Goal: Use online tool/utility: Utilize a website feature to perform a specific function

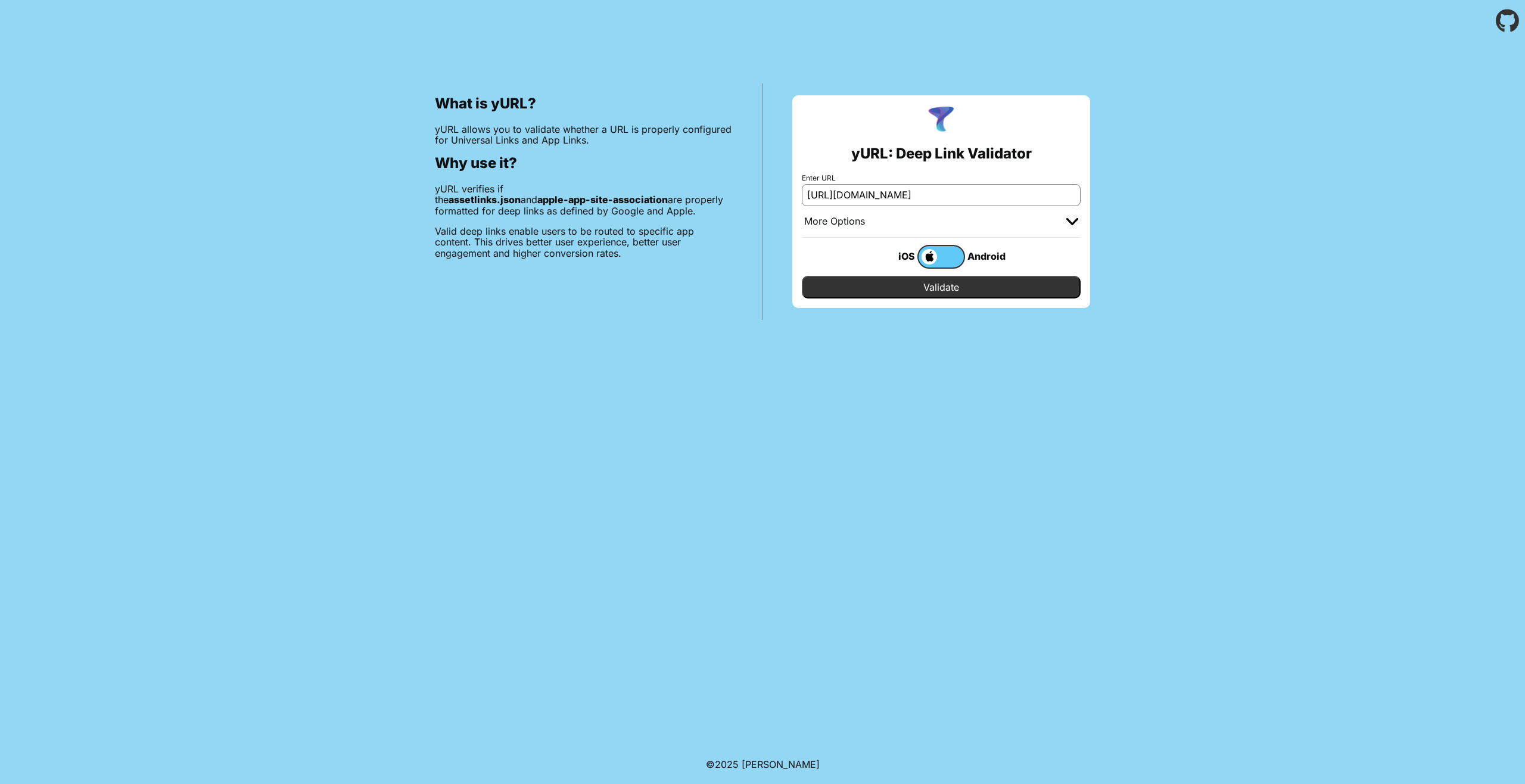
click at [934, 289] on input "Validate" at bounding box center [941, 287] width 279 height 23
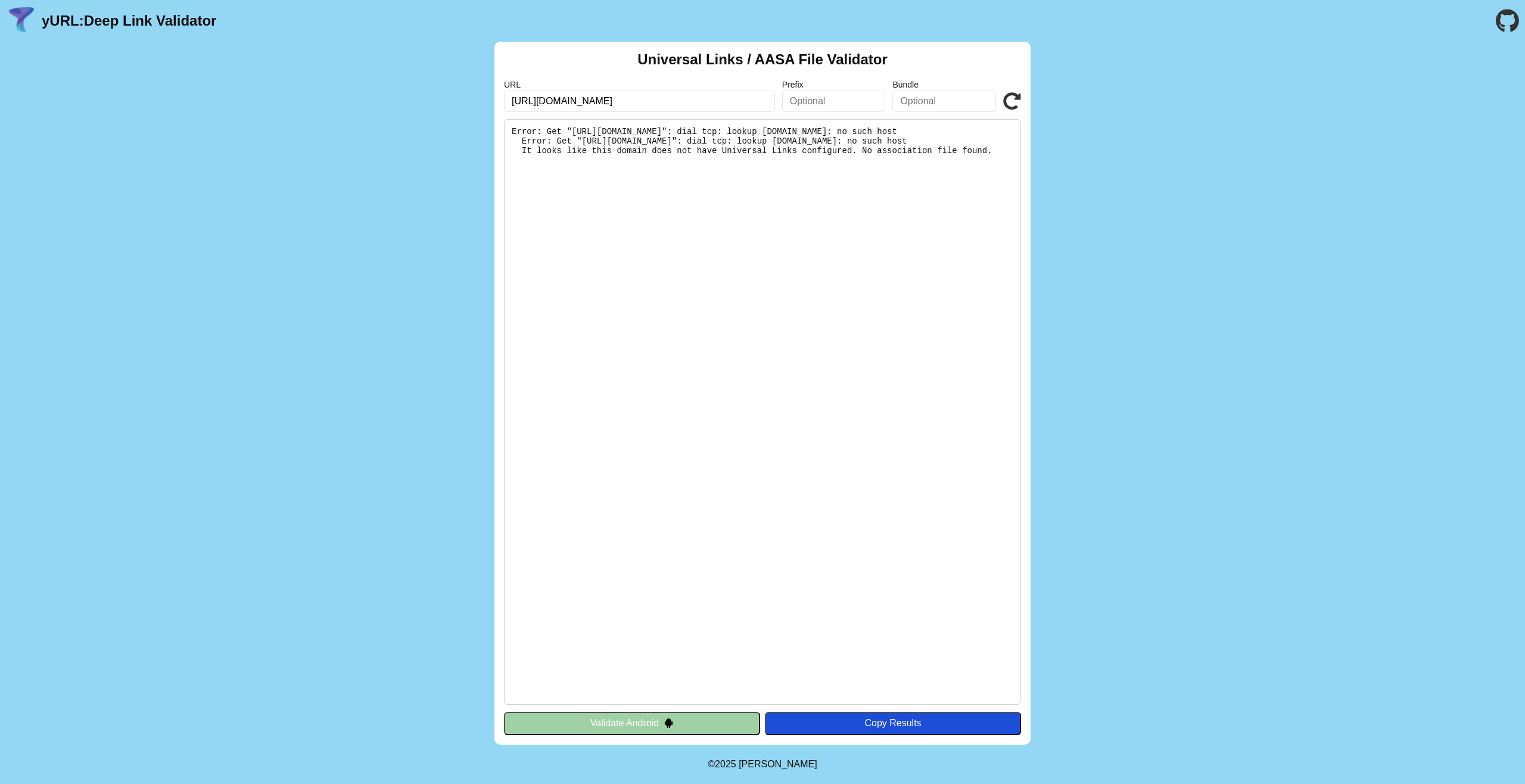
click at [1236, 342] on div "Universal Links / AASA File Validator URL [URL][DOMAIN_NAME] Prefix Bundle Vali…" at bounding box center [762, 393] width 1525 height 703
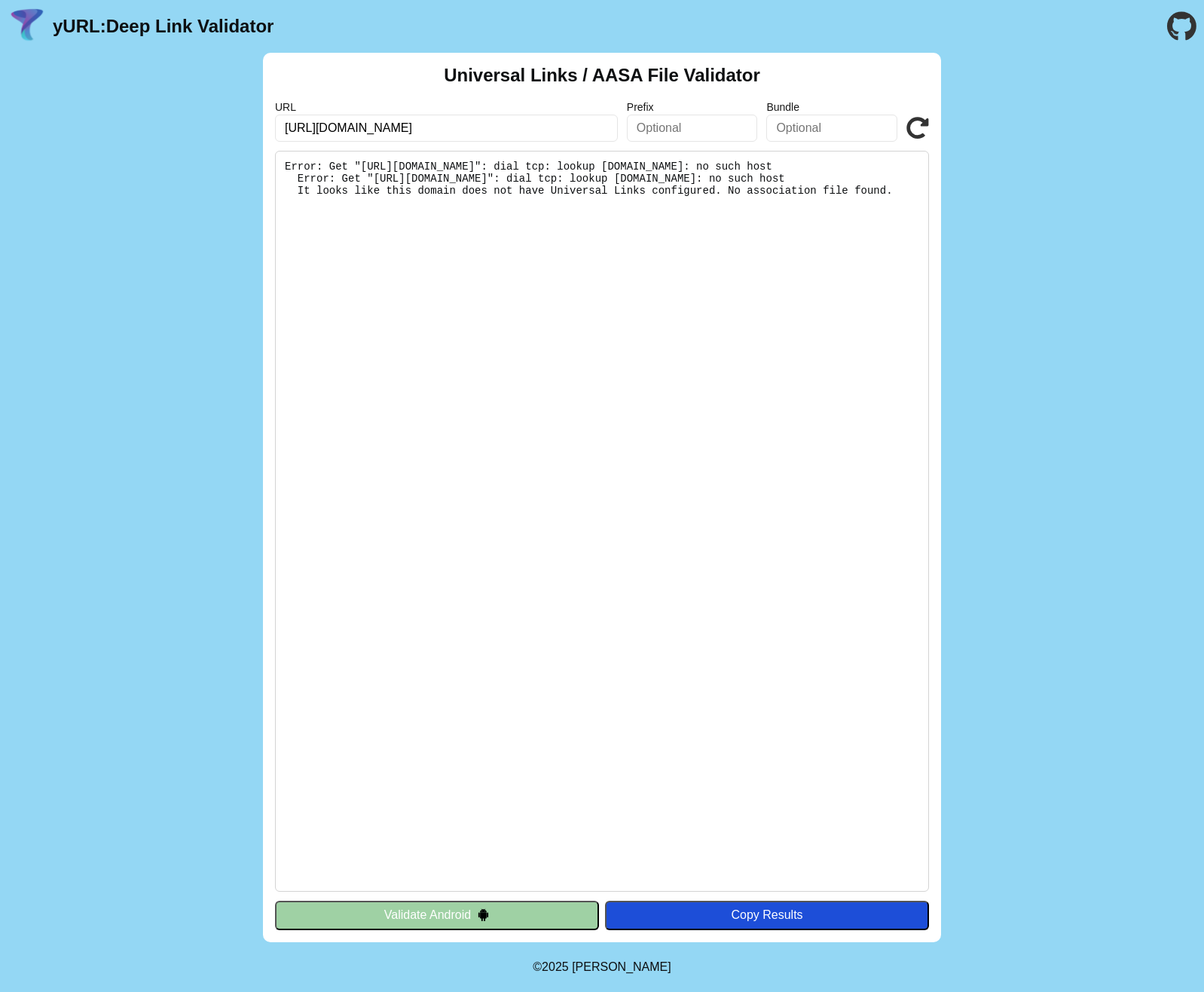
click at [920, 131] on icon at bounding box center [917, 128] width 22 height 22
